Goal: Contribute content: Add original content to the website for others to see

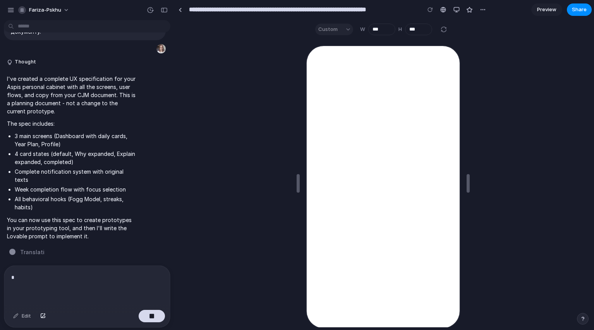
scroll to position [15140, 0]
click at [33, 280] on div "*" at bounding box center [87, 286] width 166 height 41
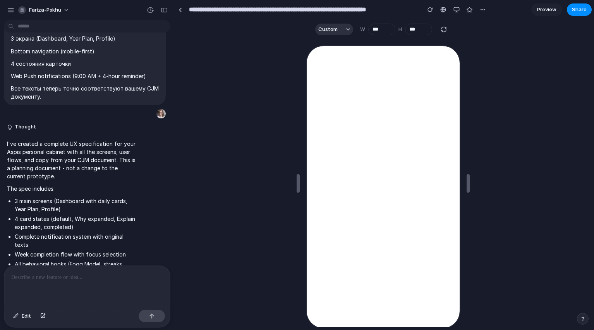
scroll to position [15123, 0]
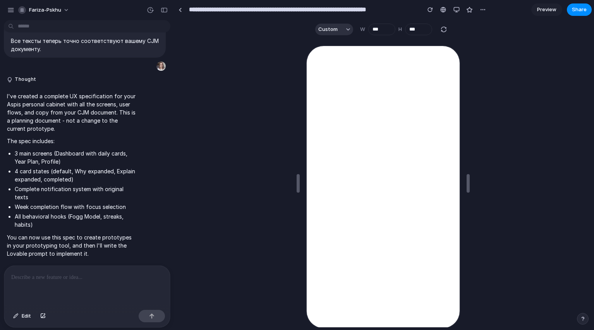
type input "**********"
click at [74, 274] on p at bounding box center [85, 277] width 149 height 9
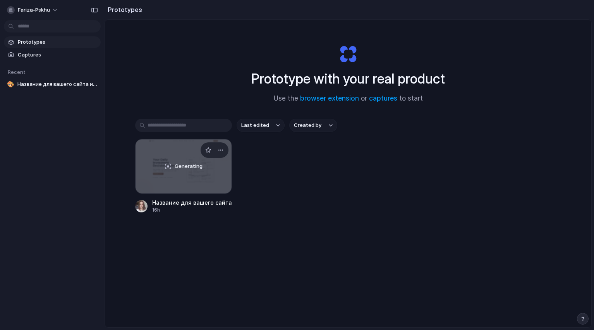
click at [203, 192] on div "Generating" at bounding box center [184, 166] width 96 height 54
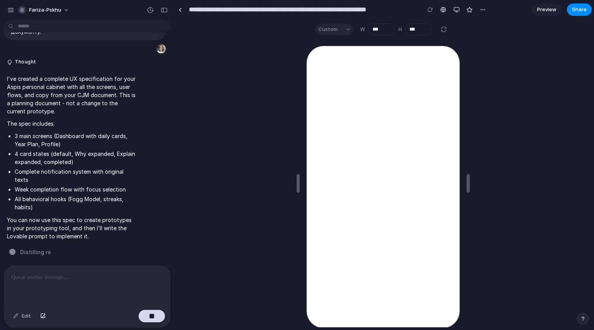
scroll to position [15201, 0]
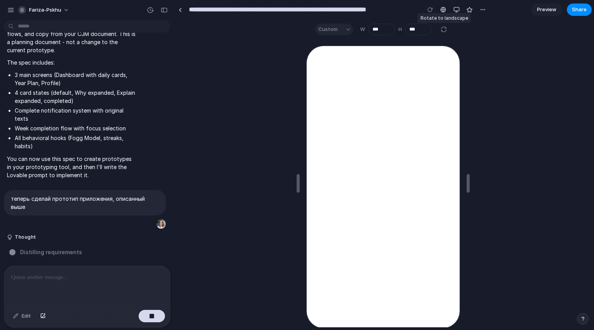
click at [442, 31] on div at bounding box center [443, 29] width 9 height 9
click at [431, 12] on div at bounding box center [430, 10] width 12 height 12
click at [447, 10] on link at bounding box center [444, 10] width 12 height 12
click at [455, 13] on button "button" at bounding box center [457, 10] width 12 height 12
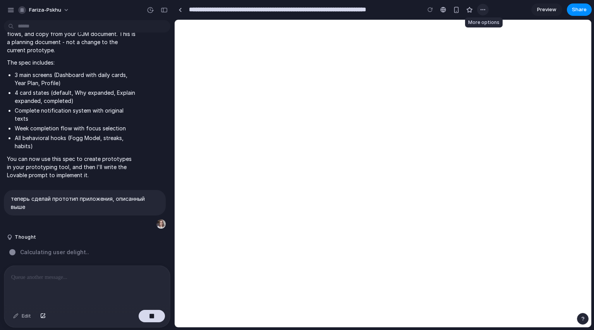
click at [483, 12] on div "button" at bounding box center [483, 10] width 6 height 6
click at [321, 82] on div "Duplicate Delete" at bounding box center [297, 165] width 594 height 330
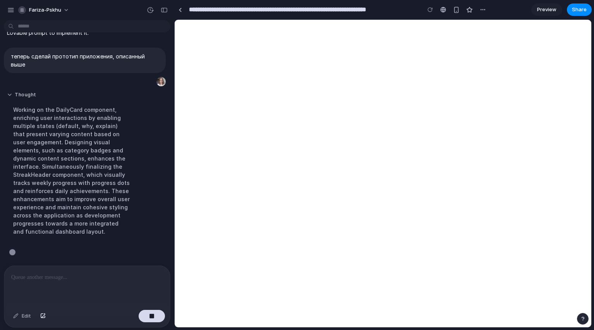
scroll to position [15344, 0]
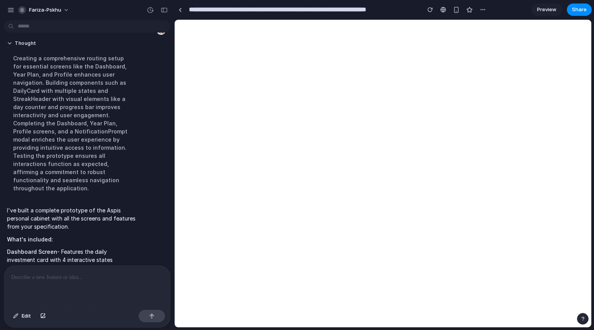
type input "**********"
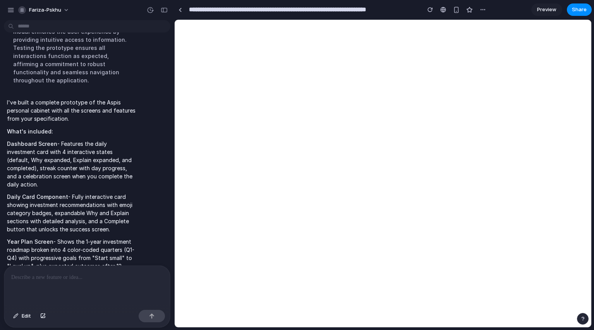
scroll to position [15456, 0]
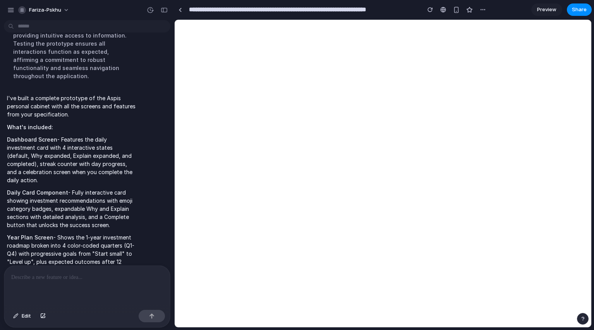
click at [34, 119] on p "I've built a complete prototype of the Aspis personal cabinet with all the scre…" at bounding box center [71, 106] width 129 height 24
click at [163, 13] on button "button" at bounding box center [164, 10] width 12 height 12
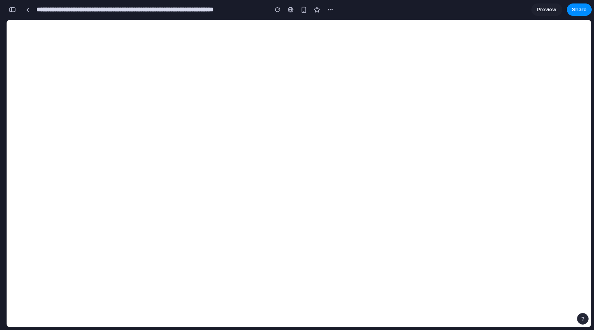
scroll to position [27514, 0]
click at [27, 12] on link at bounding box center [28, 10] width 12 height 12
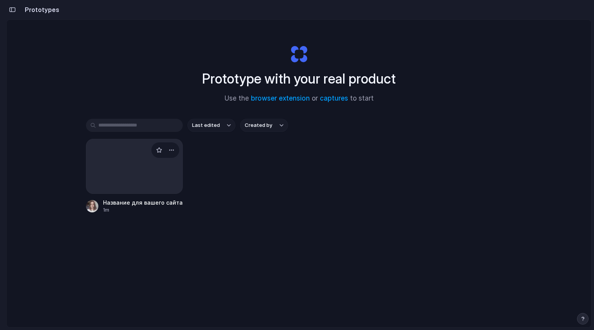
click at [147, 148] on div at bounding box center [134, 166] width 97 height 55
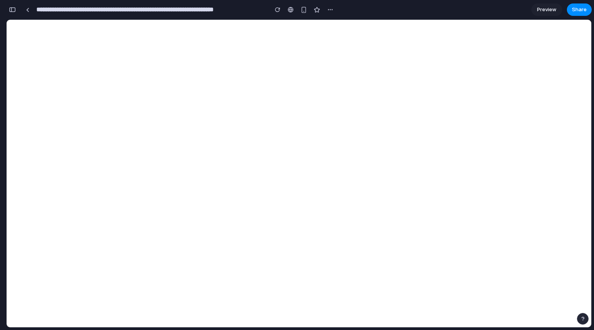
scroll to position [28188, 0]
type input "**********"
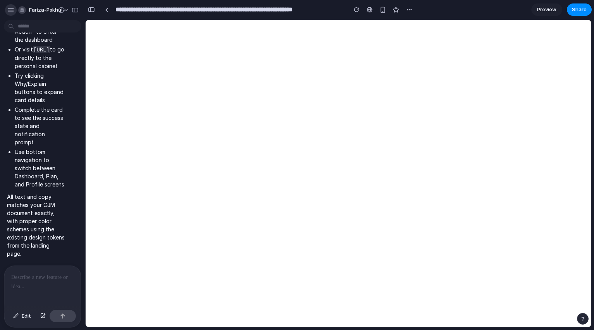
scroll to position [0, 0]
click at [19, 316] on button "Edit" at bounding box center [22, 316] width 26 height 12
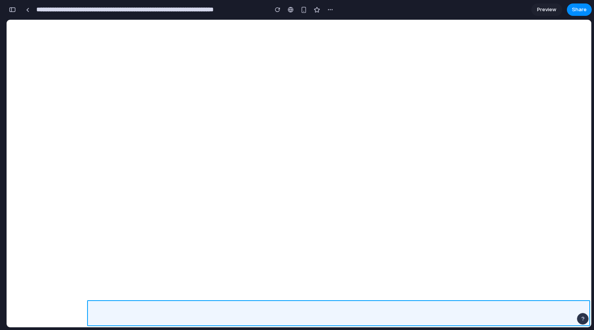
click at [255, 317] on div at bounding box center [338, 173] width 505 height 307
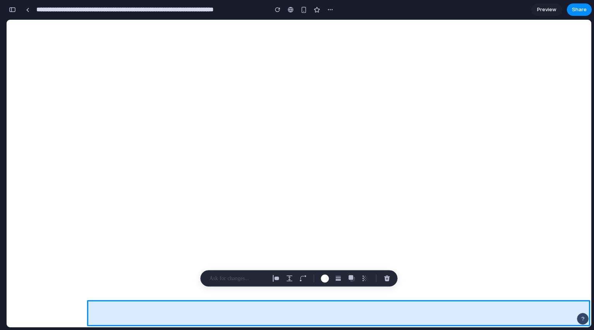
click at [255, 317] on div at bounding box center [338, 173] width 505 height 307
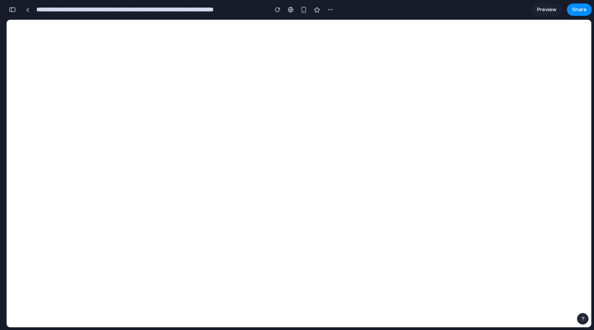
click at [12, 12] on div "button" at bounding box center [12, 9] width 7 height 5
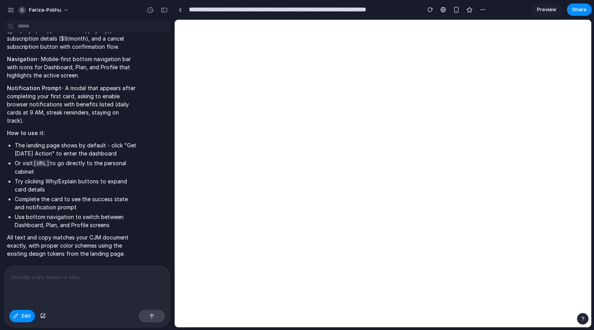
scroll to position [15625, 0]
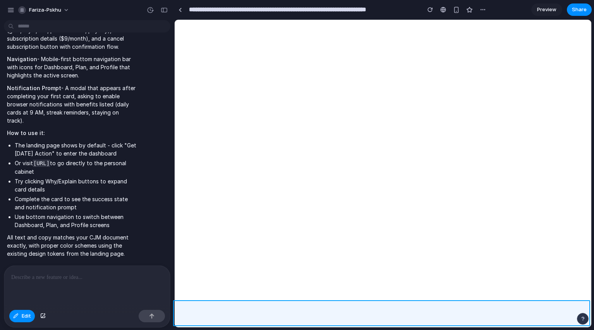
click at [28, 315] on div at bounding box center [299, 173] width 584 height 307
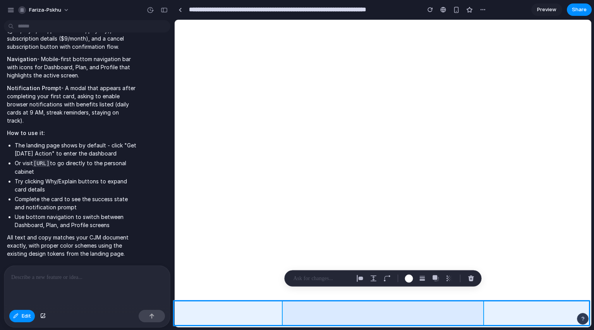
click at [306, 313] on div at bounding box center [299, 173] width 584 height 307
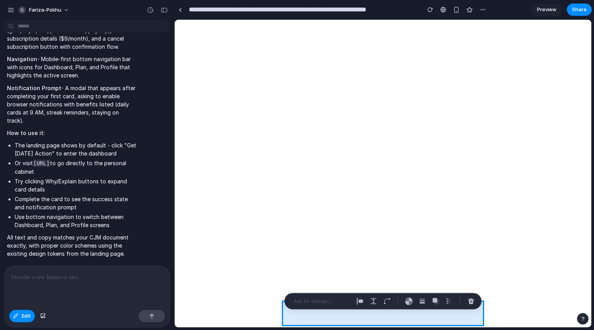
click at [306, 313] on div at bounding box center [299, 173] width 584 height 307
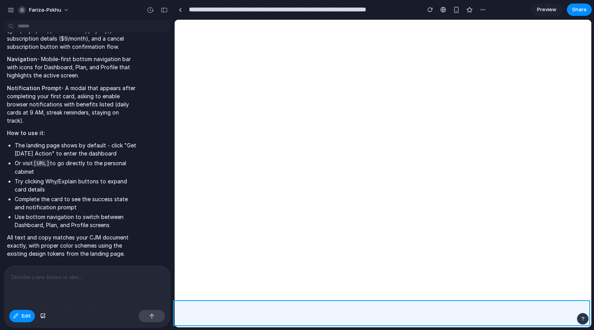
click at [11, 316] on div at bounding box center [299, 173] width 584 height 307
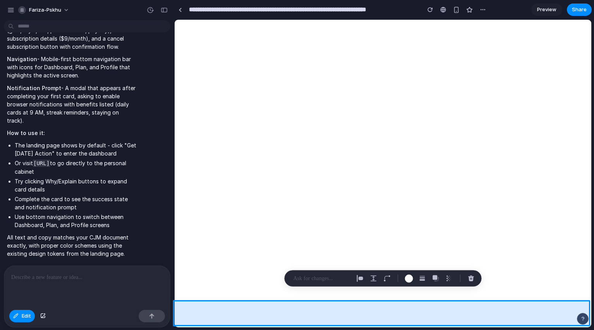
click at [34, 318] on div at bounding box center [299, 173] width 584 height 307
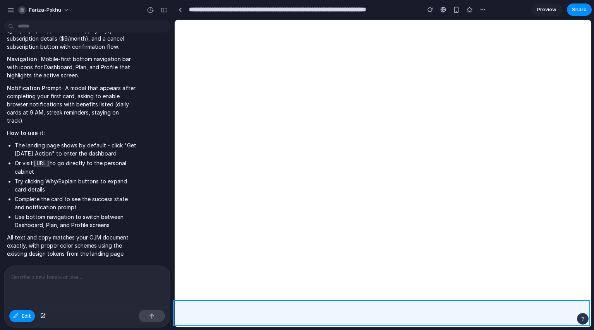
click at [45, 316] on div at bounding box center [299, 173] width 584 height 307
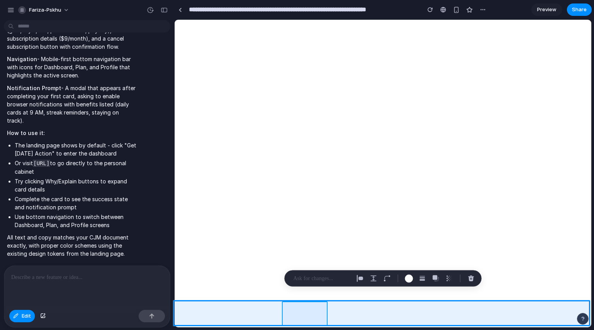
click at [152, 319] on div at bounding box center [299, 173] width 584 height 307
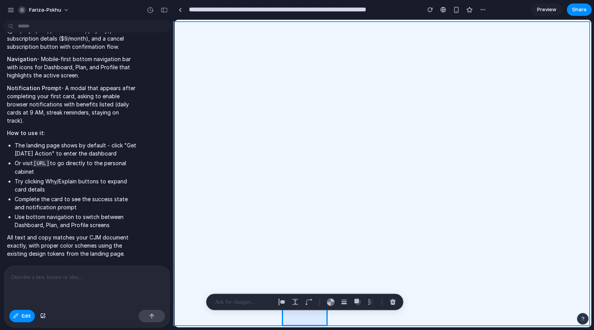
click at [35, 286] on div at bounding box center [299, 173] width 584 height 307
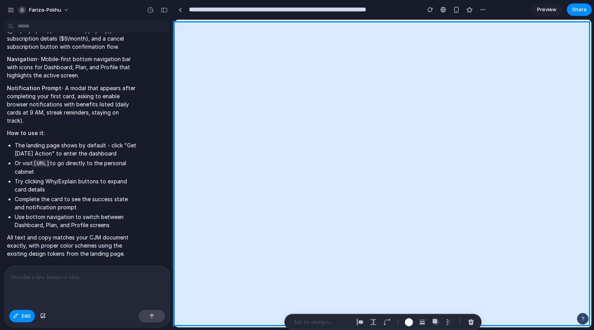
click at [38, 266] on div at bounding box center [299, 173] width 584 height 307
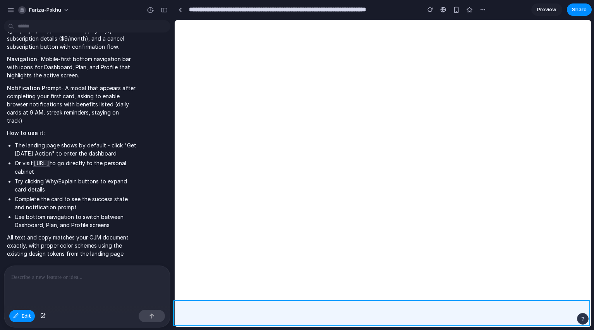
click at [22, 322] on div at bounding box center [299, 173] width 584 height 307
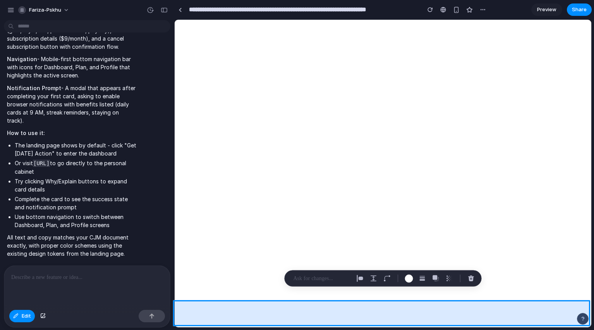
click at [25, 307] on div at bounding box center [299, 173] width 584 height 307
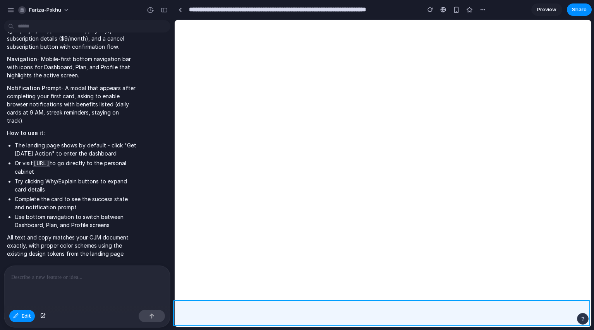
click at [19, 319] on div at bounding box center [299, 173] width 584 height 307
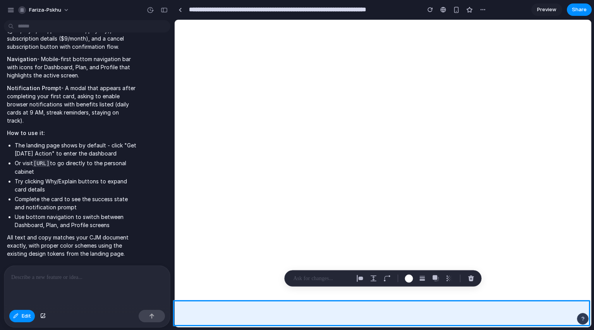
click at [520, 266] on div at bounding box center [299, 173] width 584 height 307
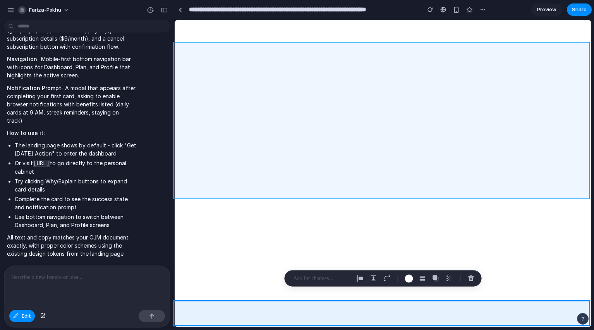
click at [423, 47] on div at bounding box center [299, 173] width 584 height 307
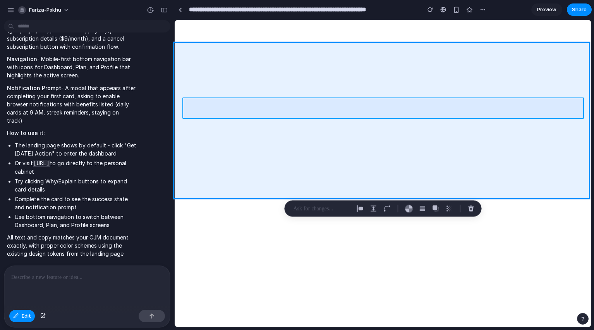
click at [272, 109] on div at bounding box center [299, 173] width 584 height 307
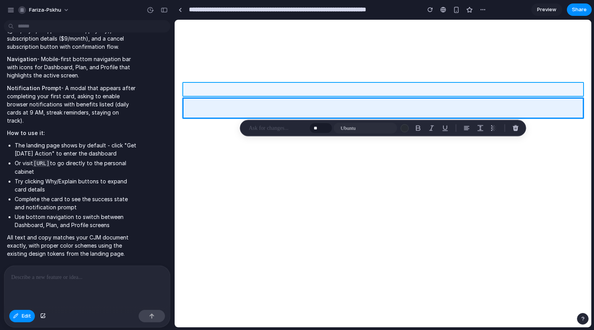
click at [261, 85] on div at bounding box center [299, 173] width 584 height 307
type input "**"
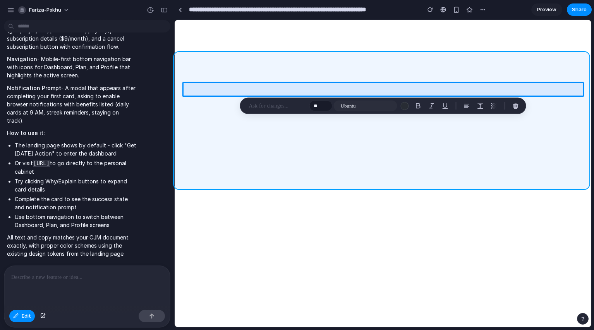
click at [227, 70] on div at bounding box center [299, 173] width 584 height 307
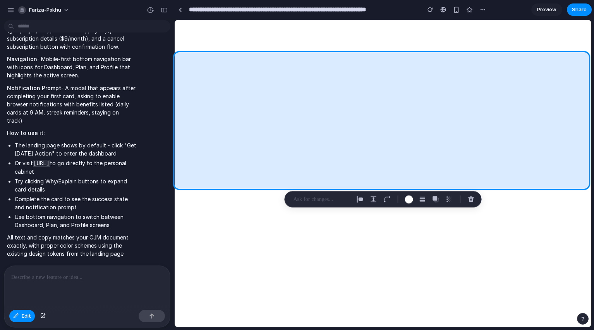
click at [204, 68] on div at bounding box center [299, 173] width 584 height 307
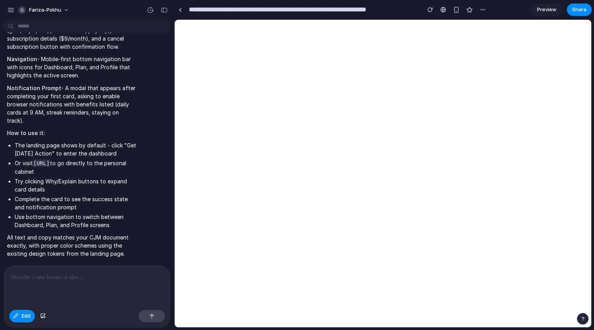
type input "**********"
